Goal: Submit feedback/report problem: Submit feedback/report problem

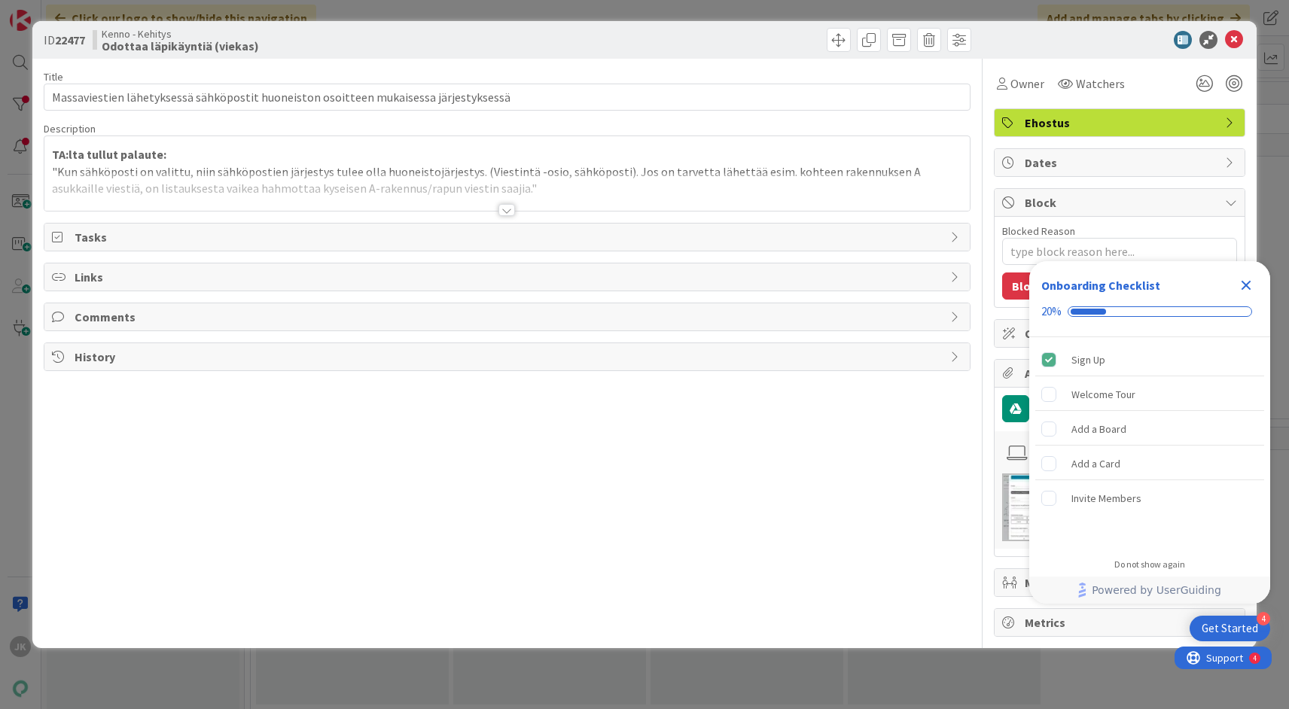
click at [504, 209] on div at bounding box center [506, 210] width 17 height 12
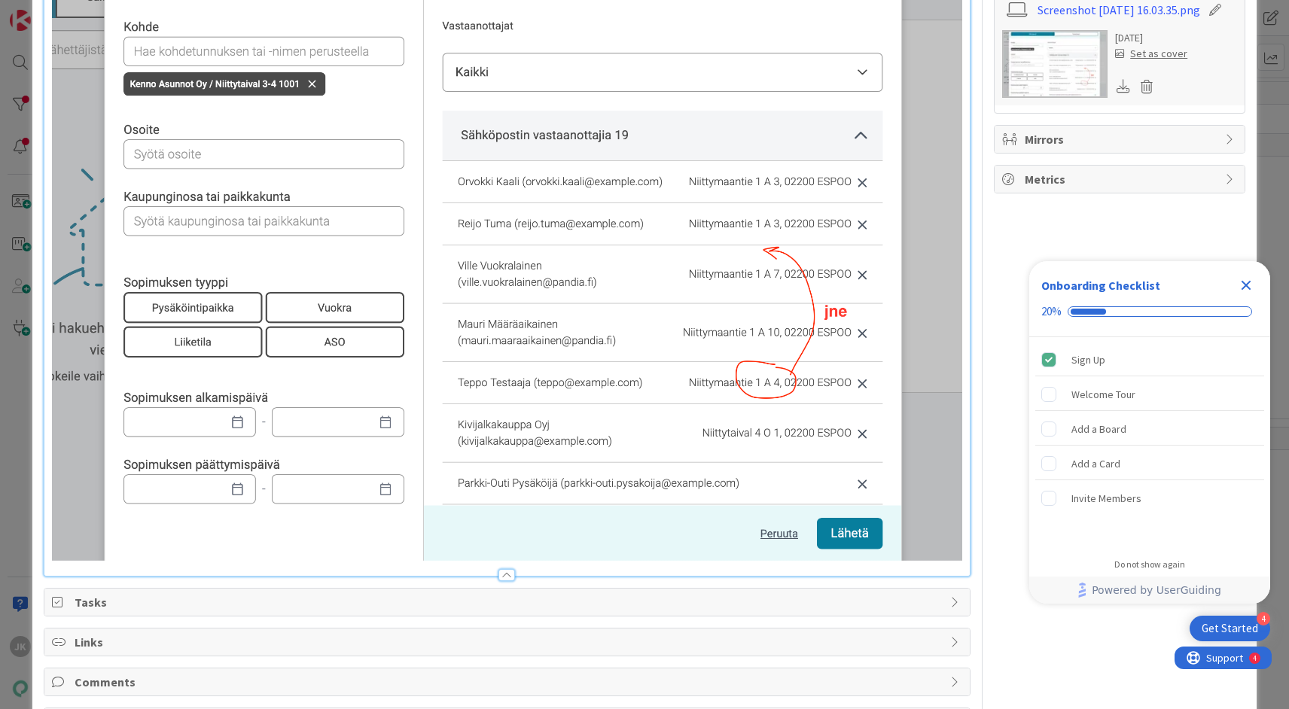
scroll to position [356, 0]
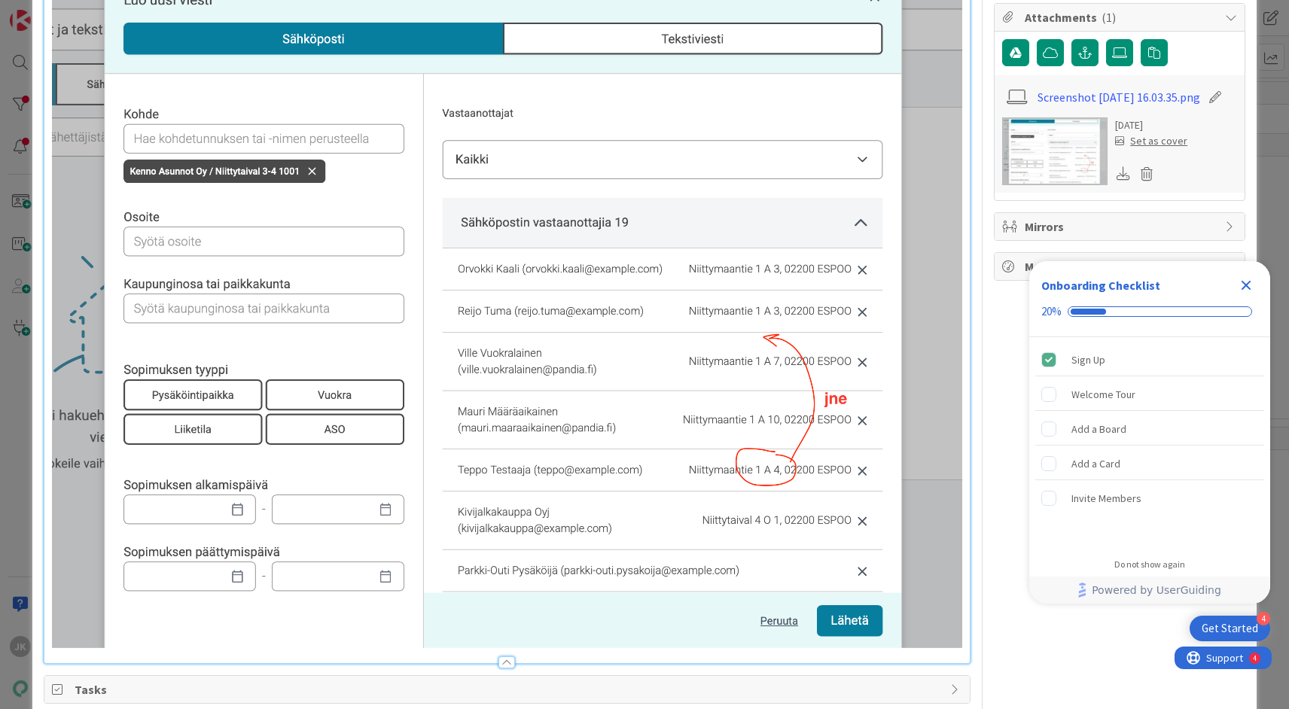
type textarea "x"
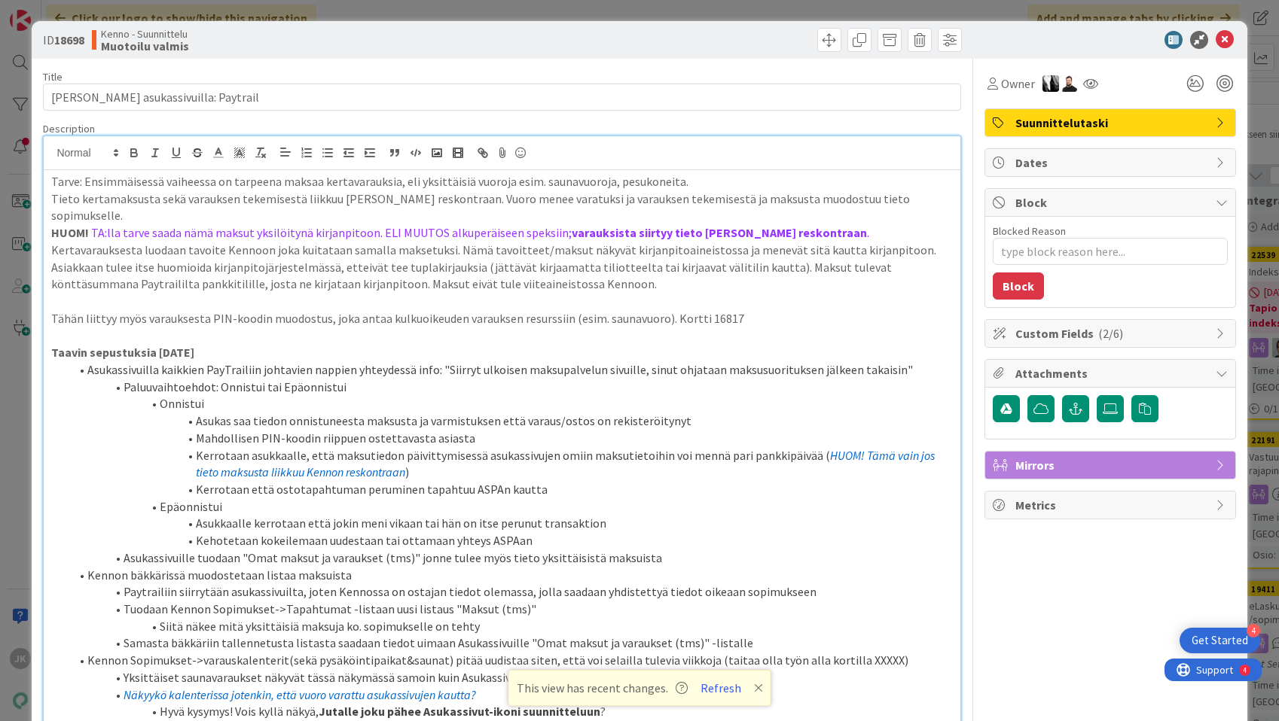
scroll to position [241, 0]
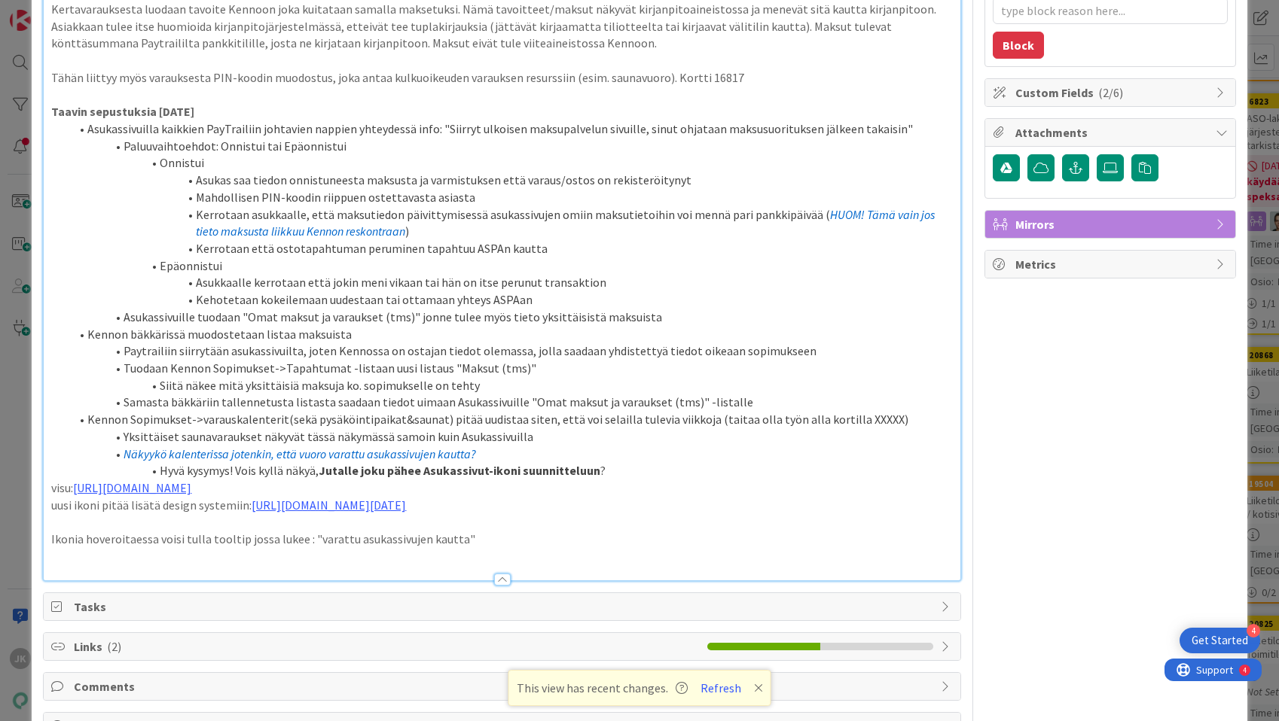
type textarea "x"
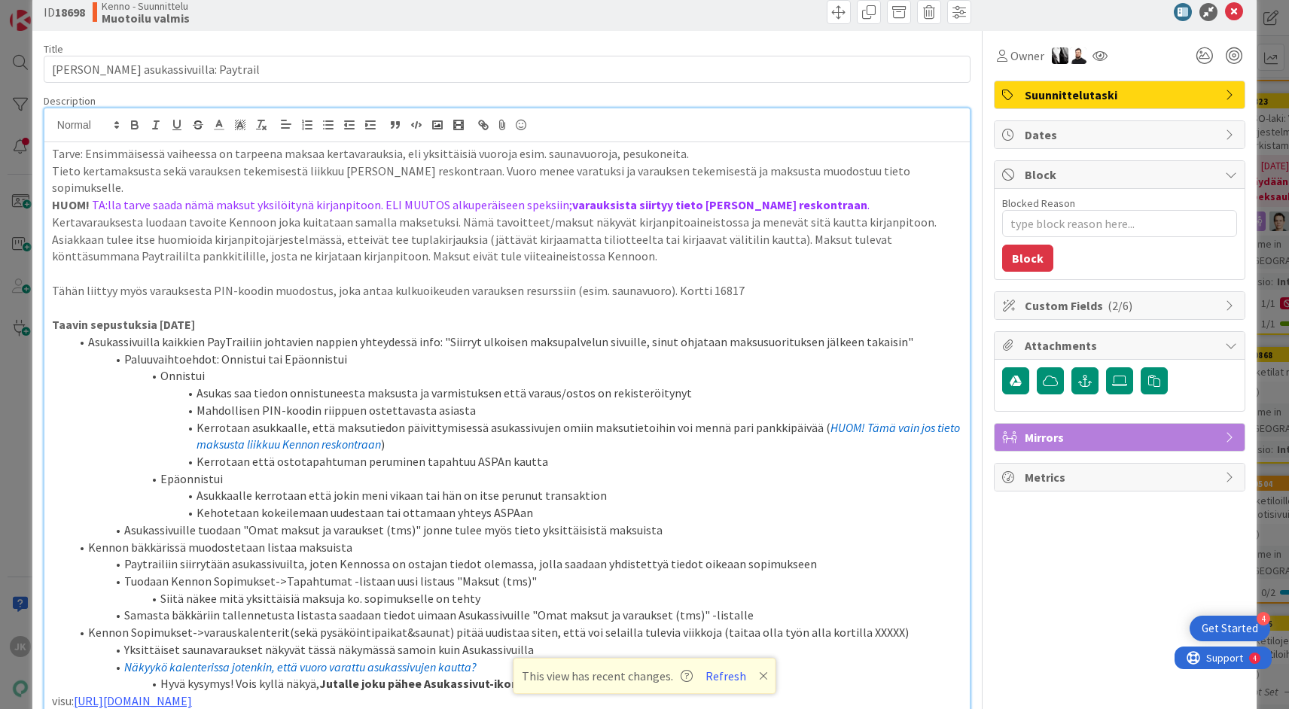
scroll to position [0, 0]
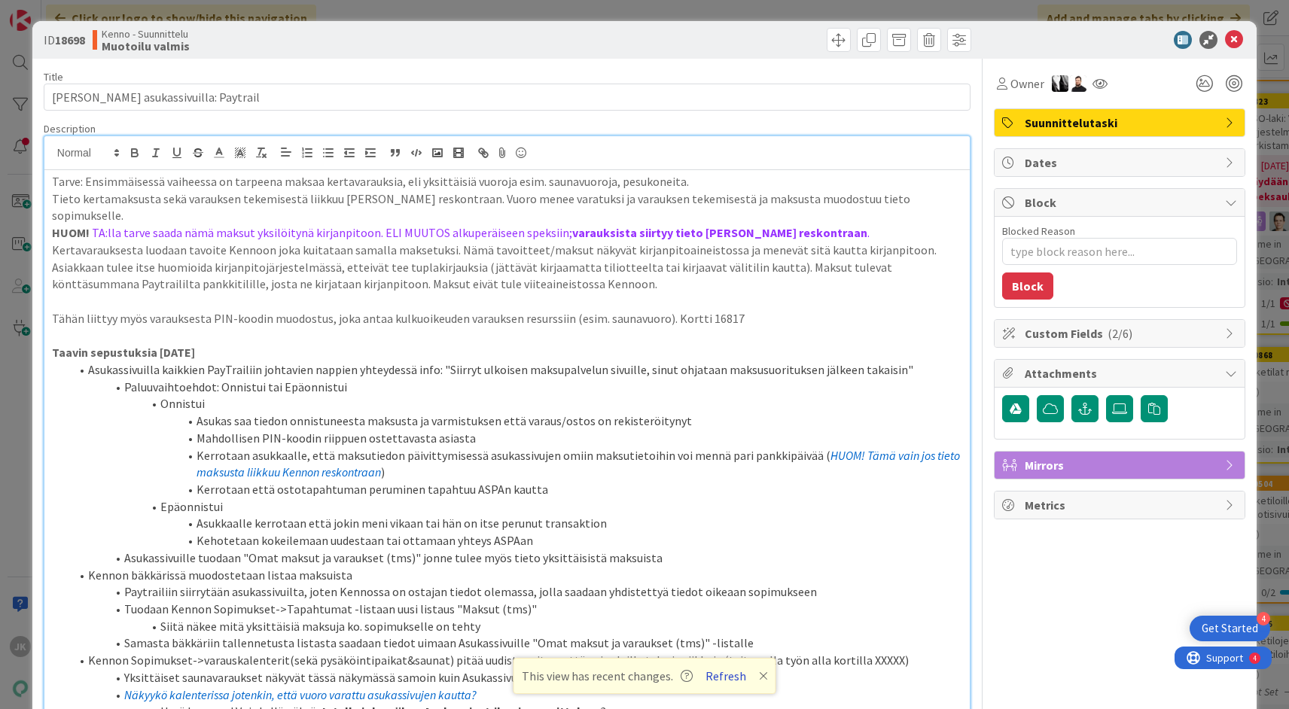
click at [729, 678] on button "Refresh" at bounding box center [725, 676] width 51 height 20
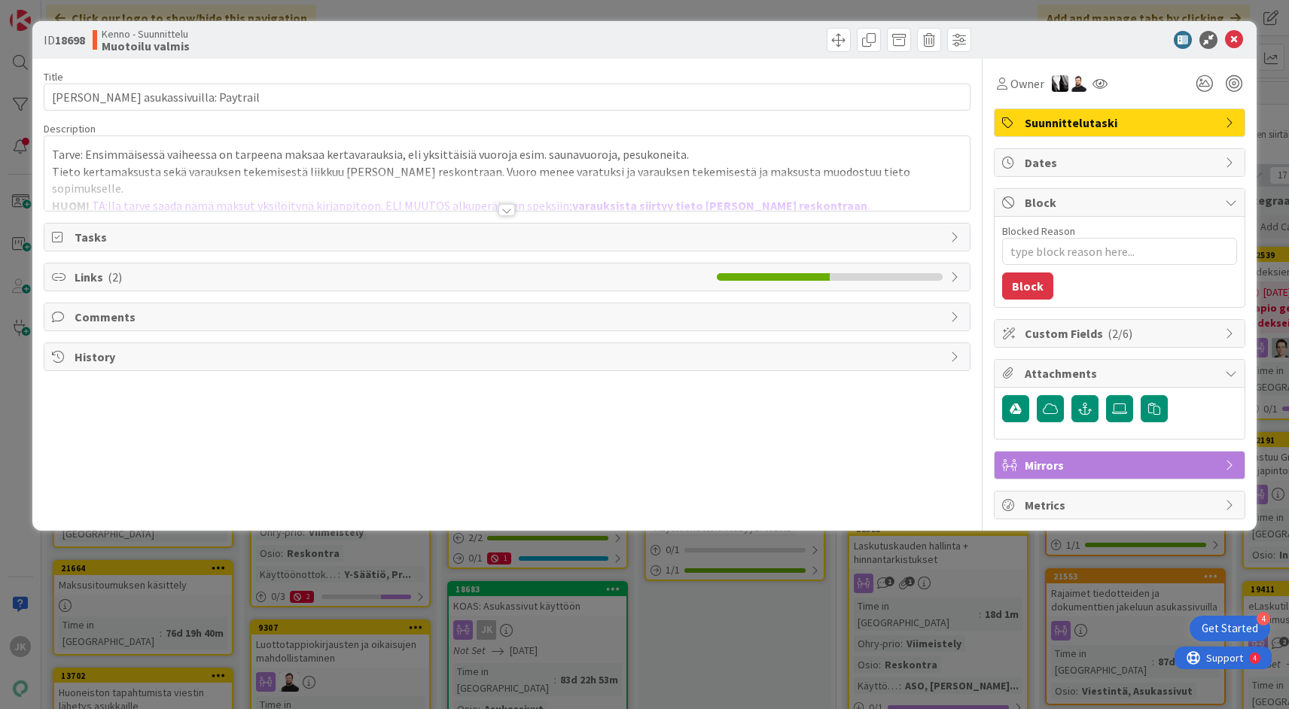
type textarea "x"
click at [506, 203] on div at bounding box center [506, 191] width 925 height 38
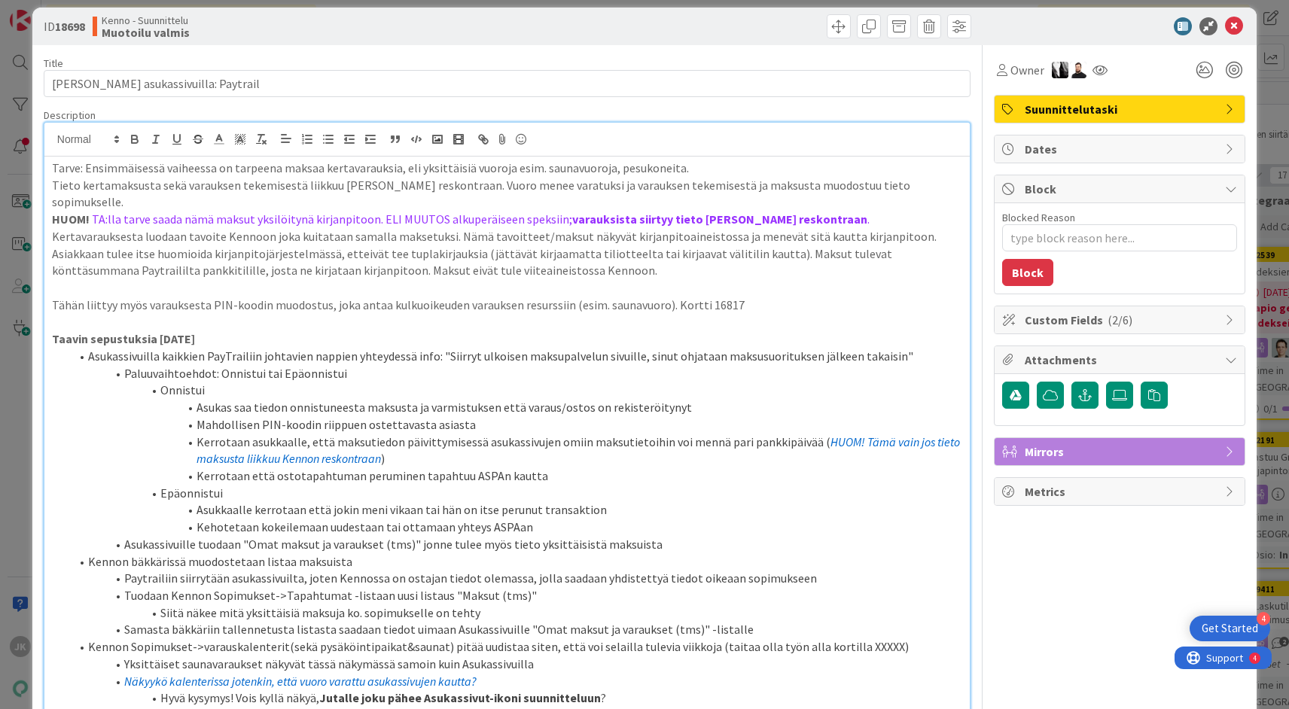
scroll to position [270, 0]
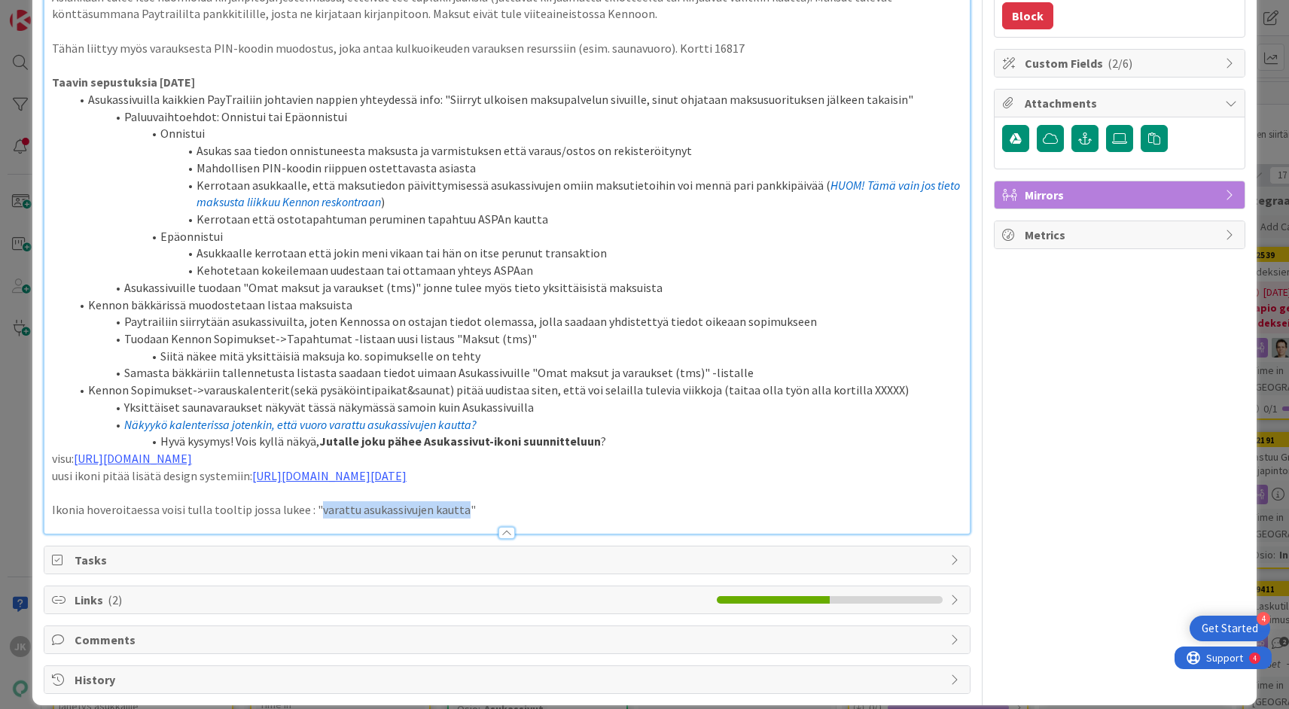
drag, startPoint x: 313, startPoint y: 494, endPoint x: 456, endPoint y: 491, distance: 142.3
click at [456, 501] on p "Ikonia hoveroitaessa voisi tulla tooltip jossa lukee : "varattu asukassivujen k…" at bounding box center [507, 509] width 910 height 17
copy p "varattu asukassivujen kautta"
